Goal: Information Seeking & Learning: Understand process/instructions

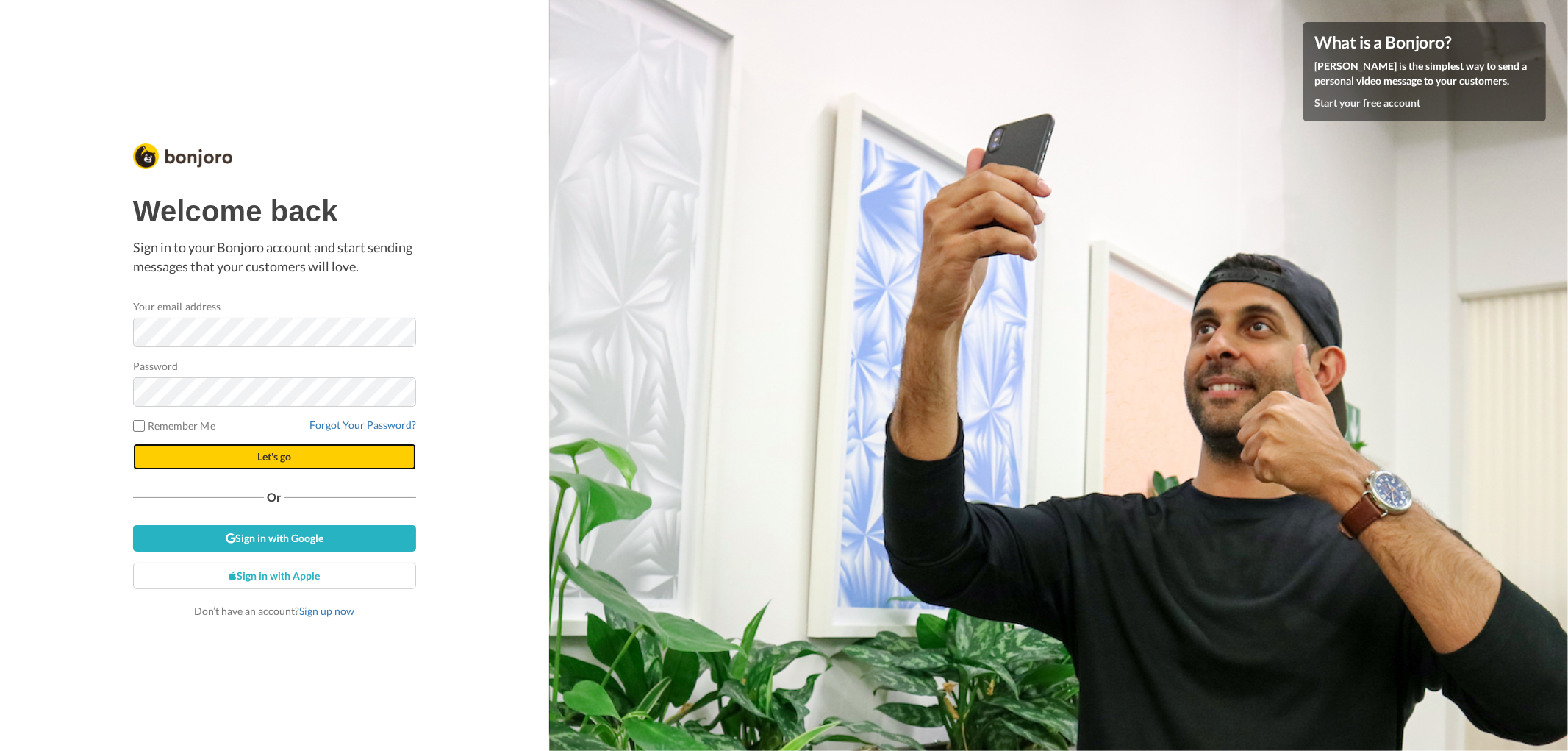
click at [272, 456] on span "Let's go" at bounding box center [274, 456] width 34 height 13
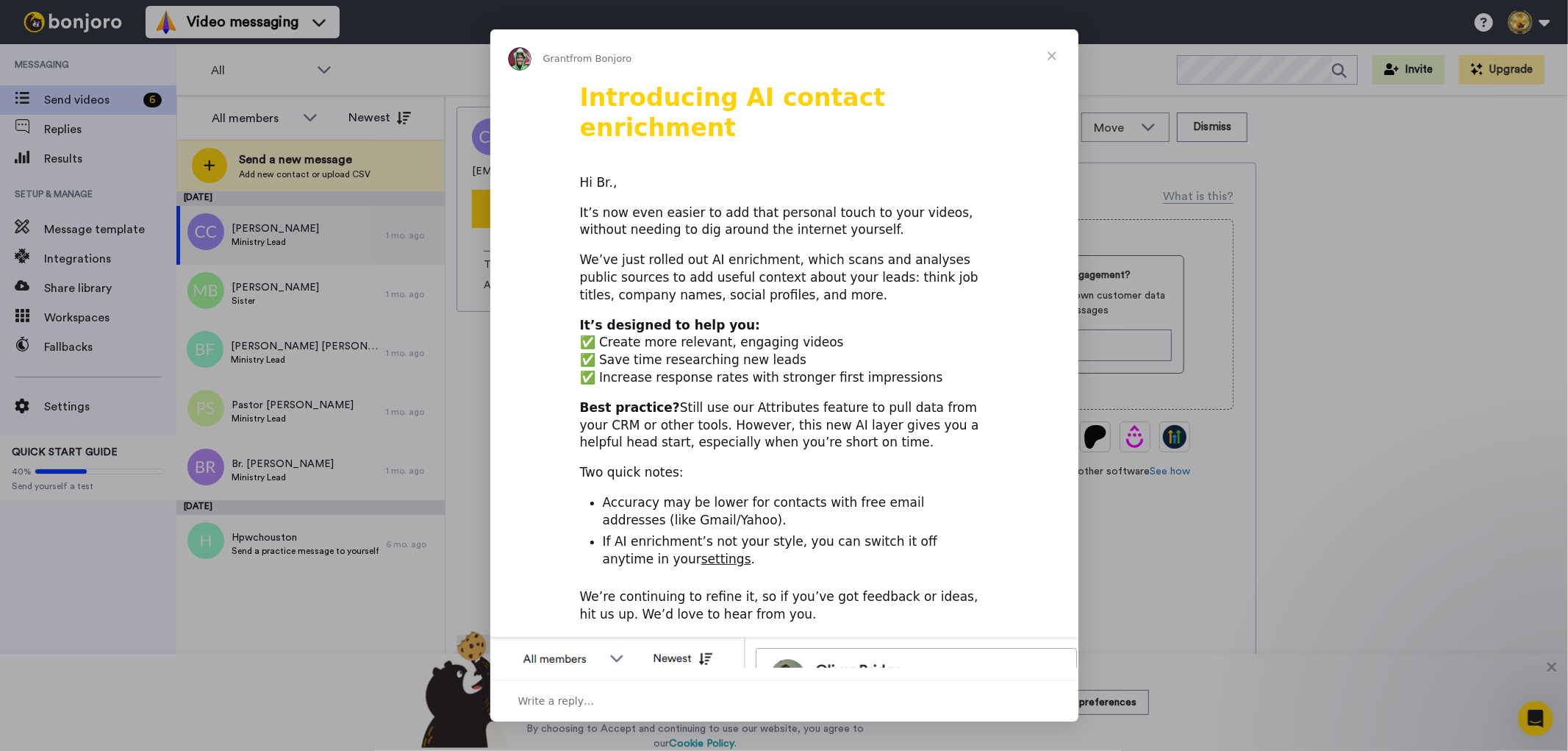
click at [1050, 56] on span "Close" at bounding box center [1052, 56] width 53 height 53
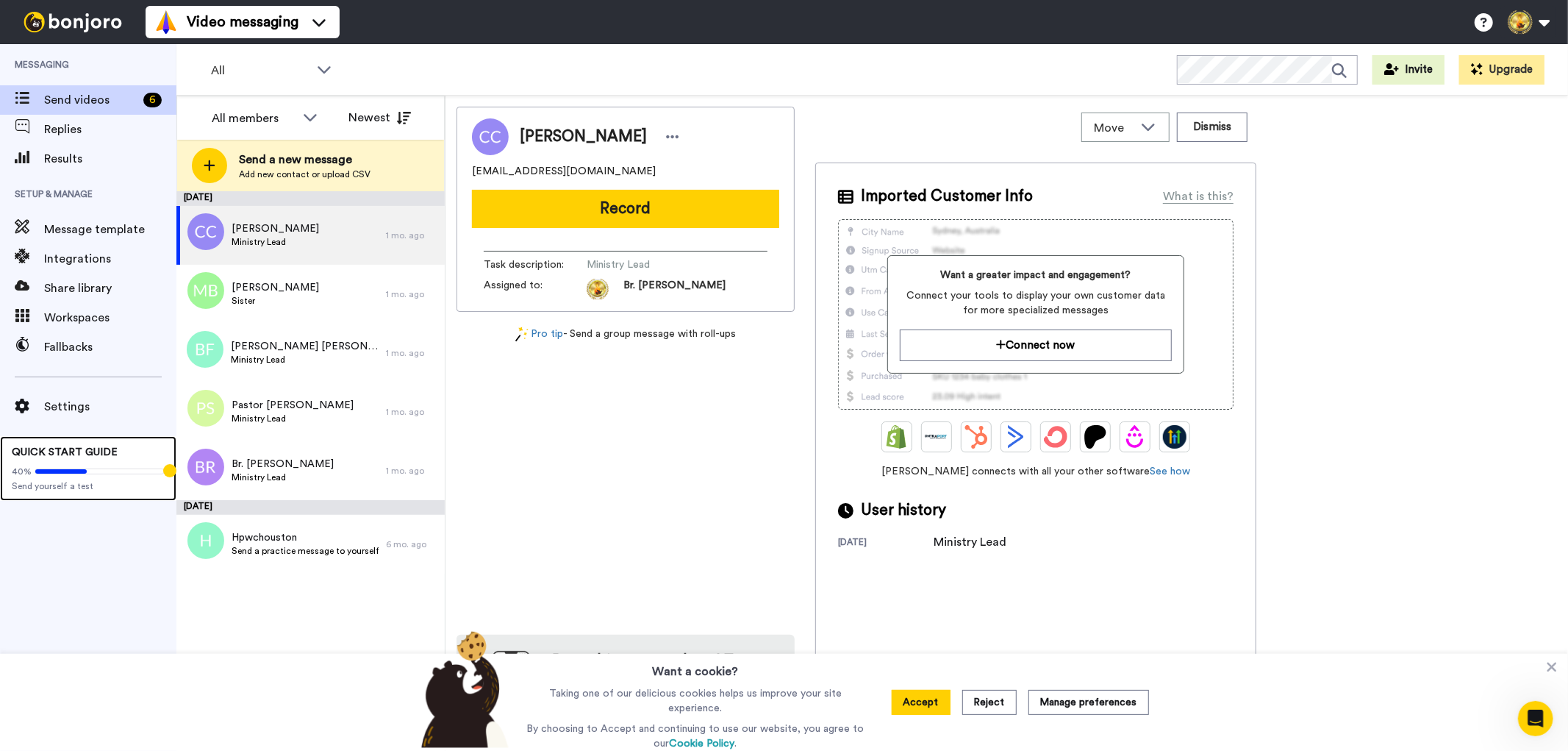
click at [66, 453] on span "QUICK START GUIDE" at bounding box center [64, 452] width 106 height 10
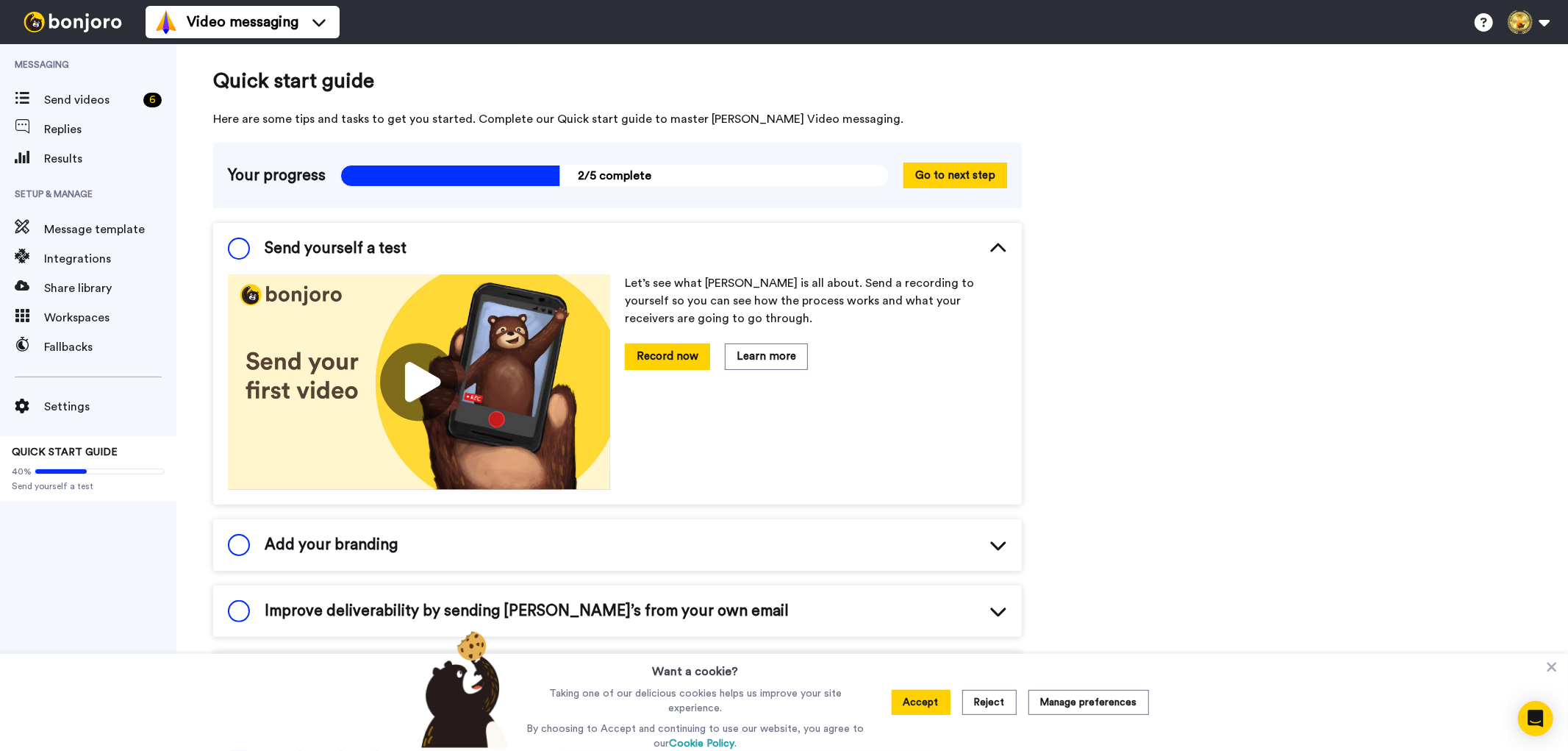
click at [343, 179] on span "2/5 complete" at bounding box center [614, 176] width 548 height 22
